Goal: Transaction & Acquisition: Subscribe to service/newsletter

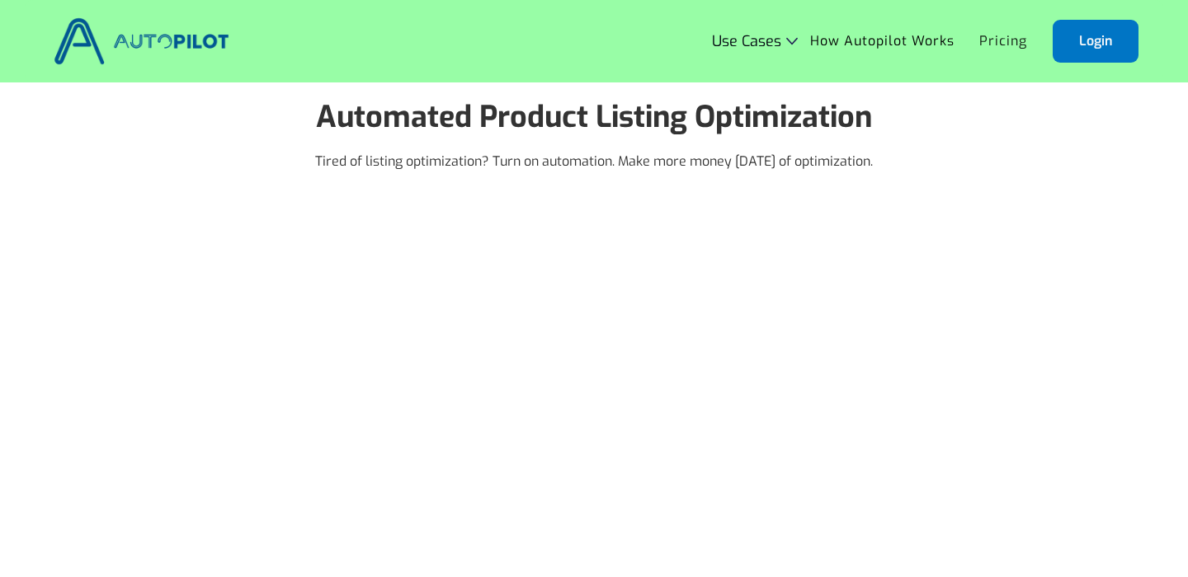
click at [1004, 40] on link "Pricing" at bounding box center [1003, 41] width 73 height 31
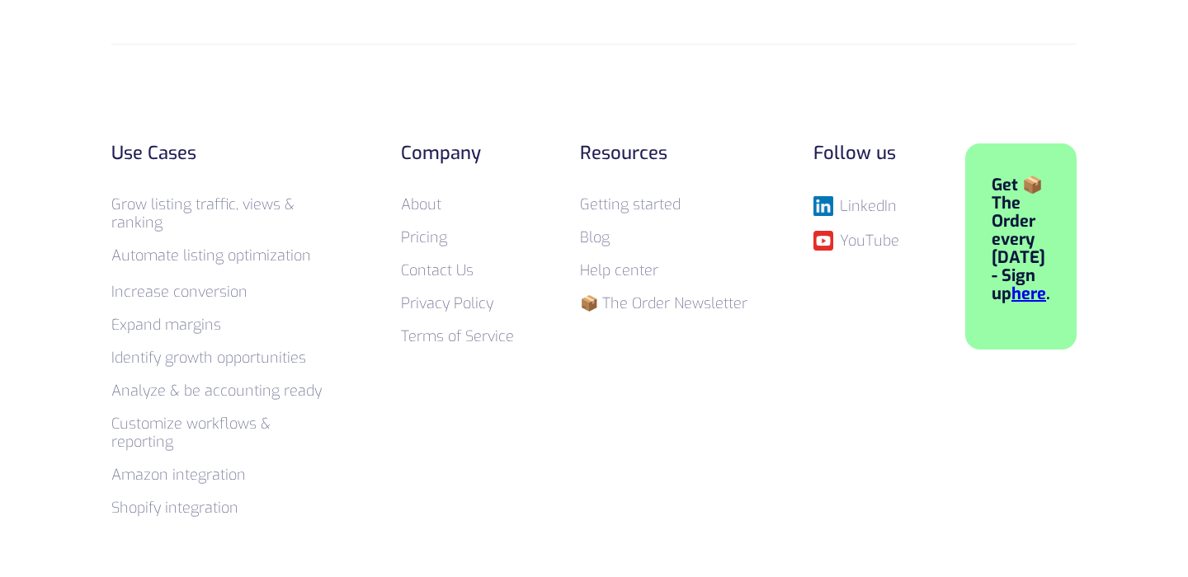
scroll to position [1270, 0]
click at [434, 233] on link "Pricing" at bounding box center [424, 237] width 46 height 20
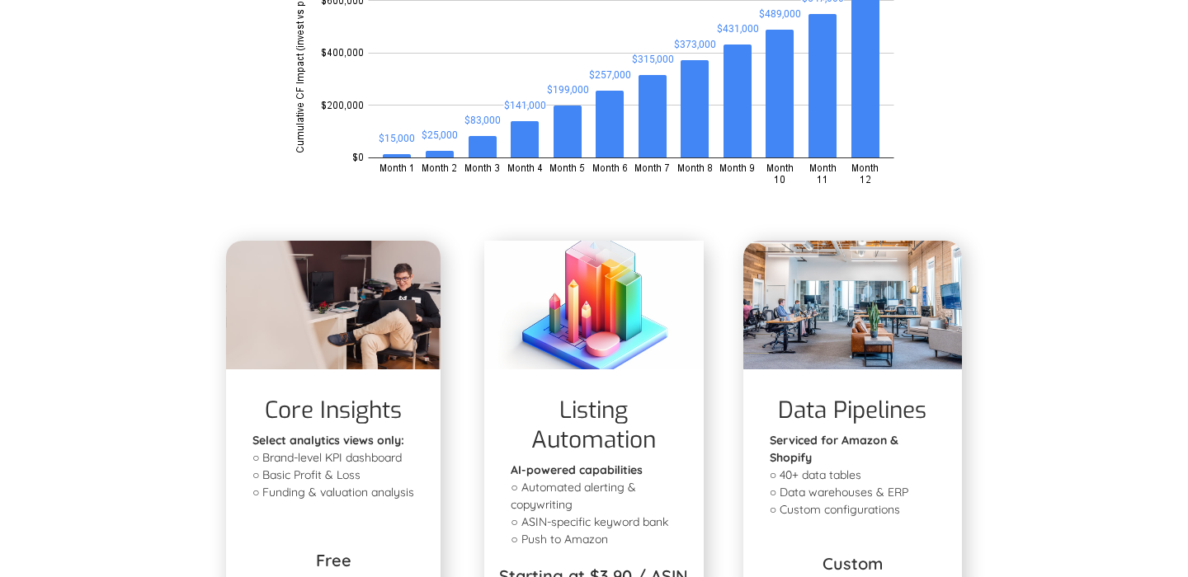
scroll to position [507, 0]
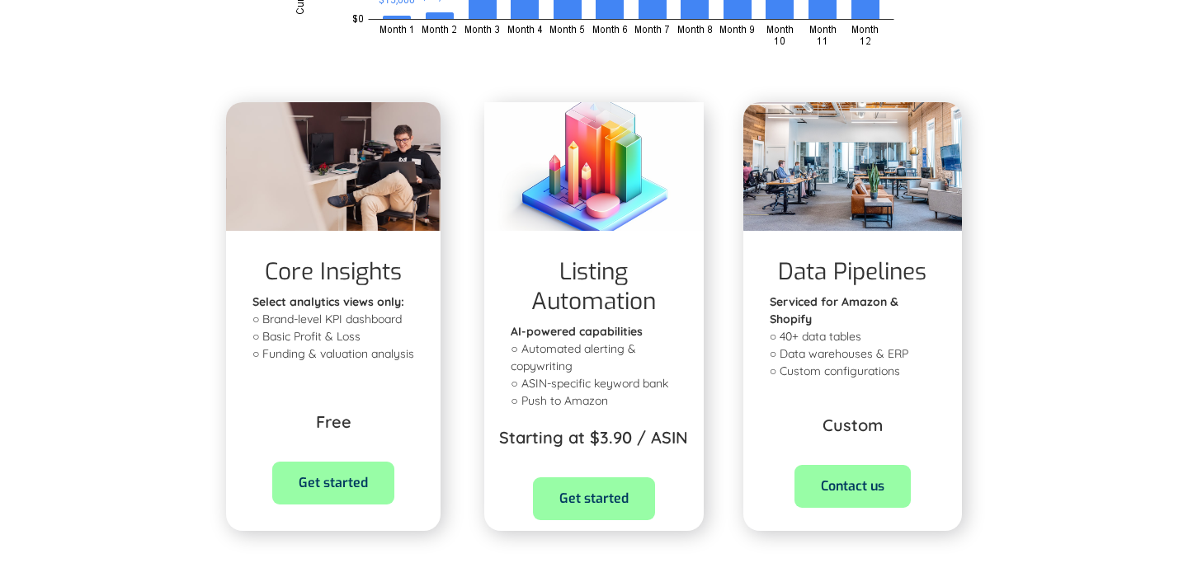
click at [586, 503] on link "Get started" at bounding box center [594, 499] width 122 height 43
